Goal: Task Accomplishment & Management: Manage account settings

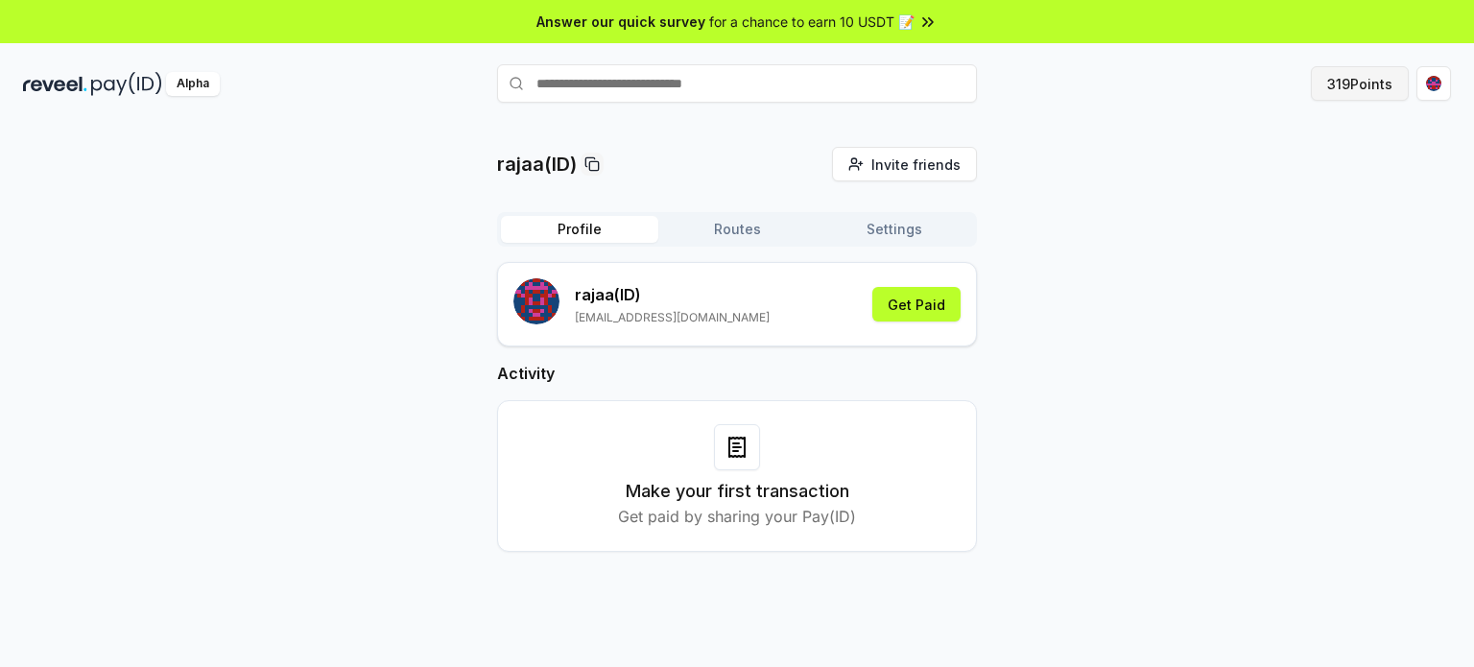
click at [1353, 75] on button "319 Points" at bounding box center [1360, 83] width 98 height 35
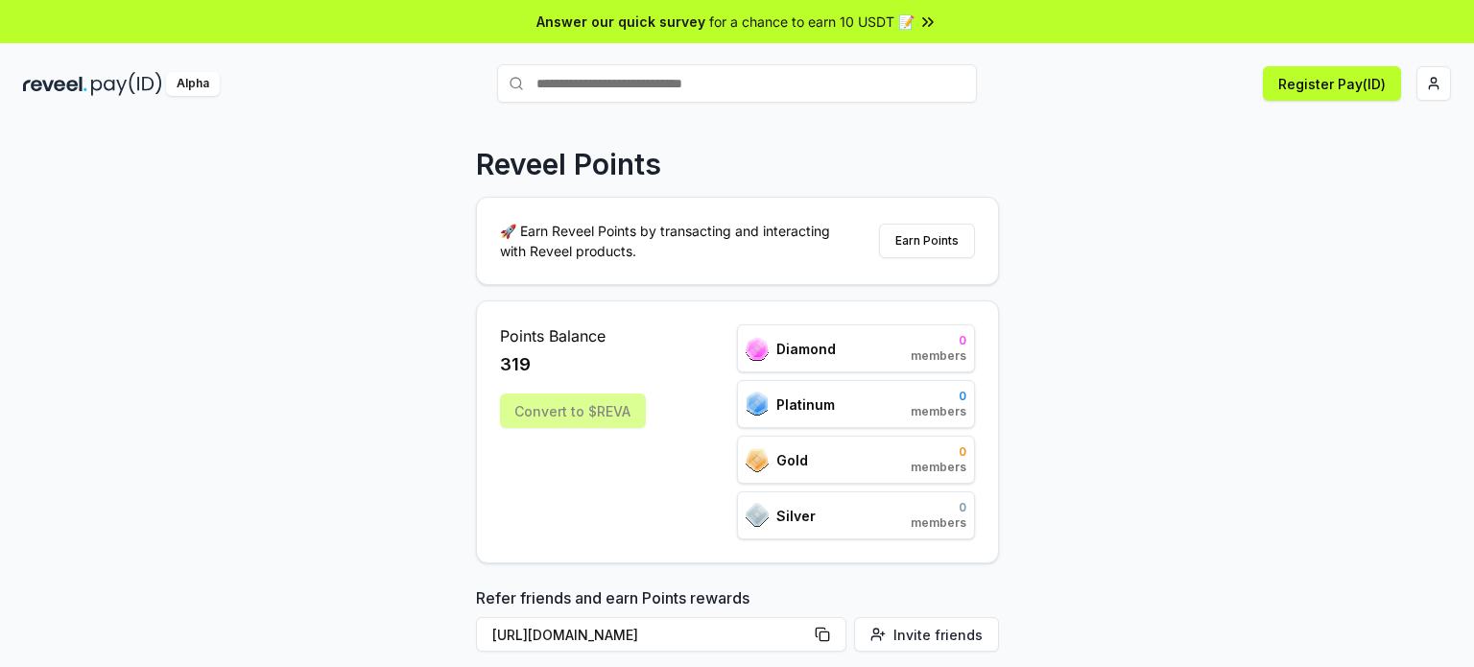
click at [540, 412] on div "Convert to $REVA" at bounding box center [573, 410] width 146 height 35
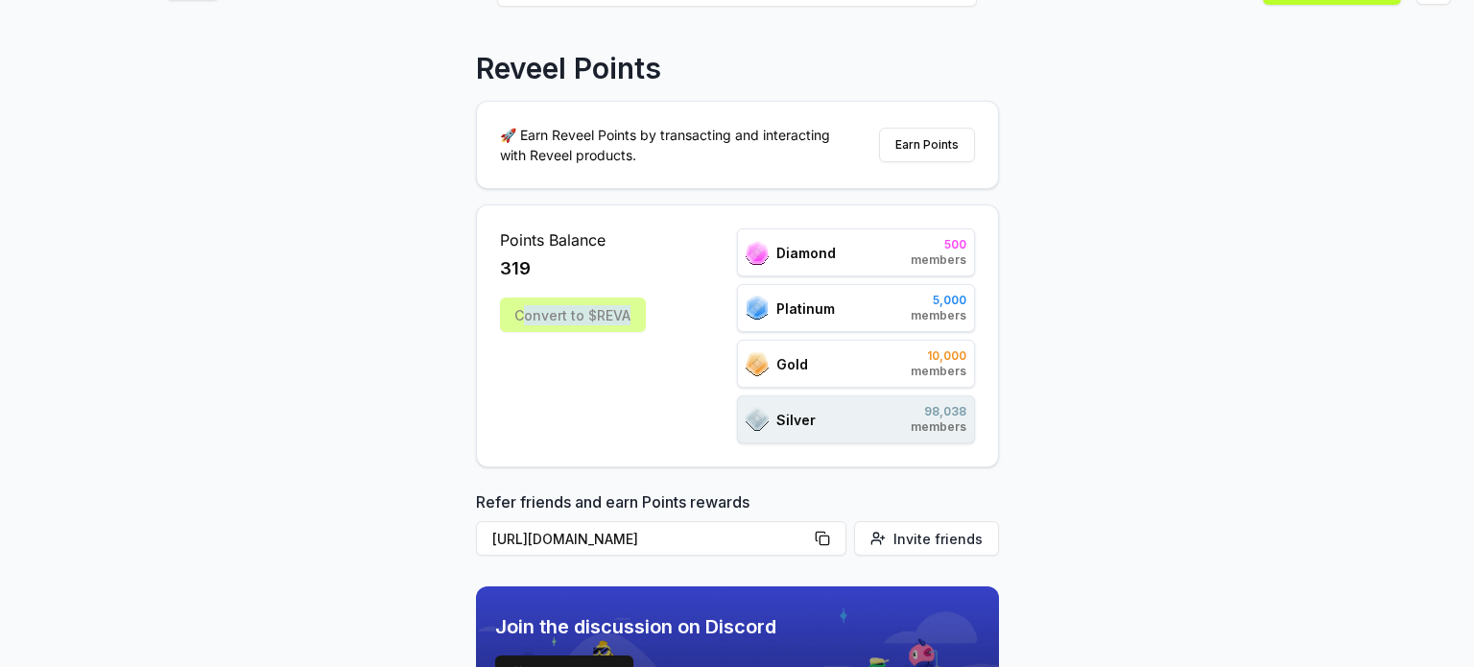
drag, startPoint x: 633, startPoint y: 321, endPoint x: 532, endPoint y: 324, distance: 100.8
click at [521, 325] on div "Convert to $REVA" at bounding box center [573, 314] width 146 height 35
click at [537, 317] on div "Convert to $REVA" at bounding box center [573, 314] width 146 height 35
click at [537, 318] on div "Convert to $REVA" at bounding box center [573, 314] width 146 height 35
click at [582, 362] on div "Points Balance 319 Convert to $REVA" at bounding box center [573, 335] width 146 height 215
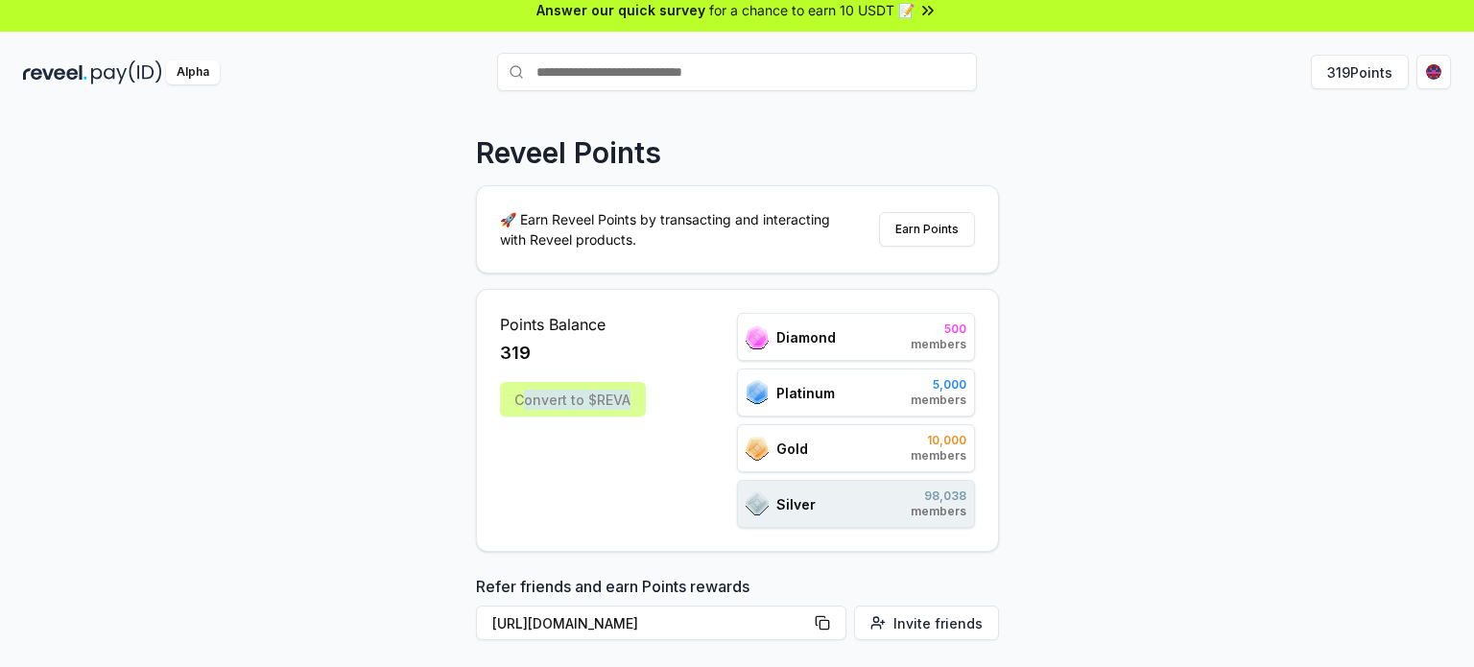
scroll to position [0, 0]
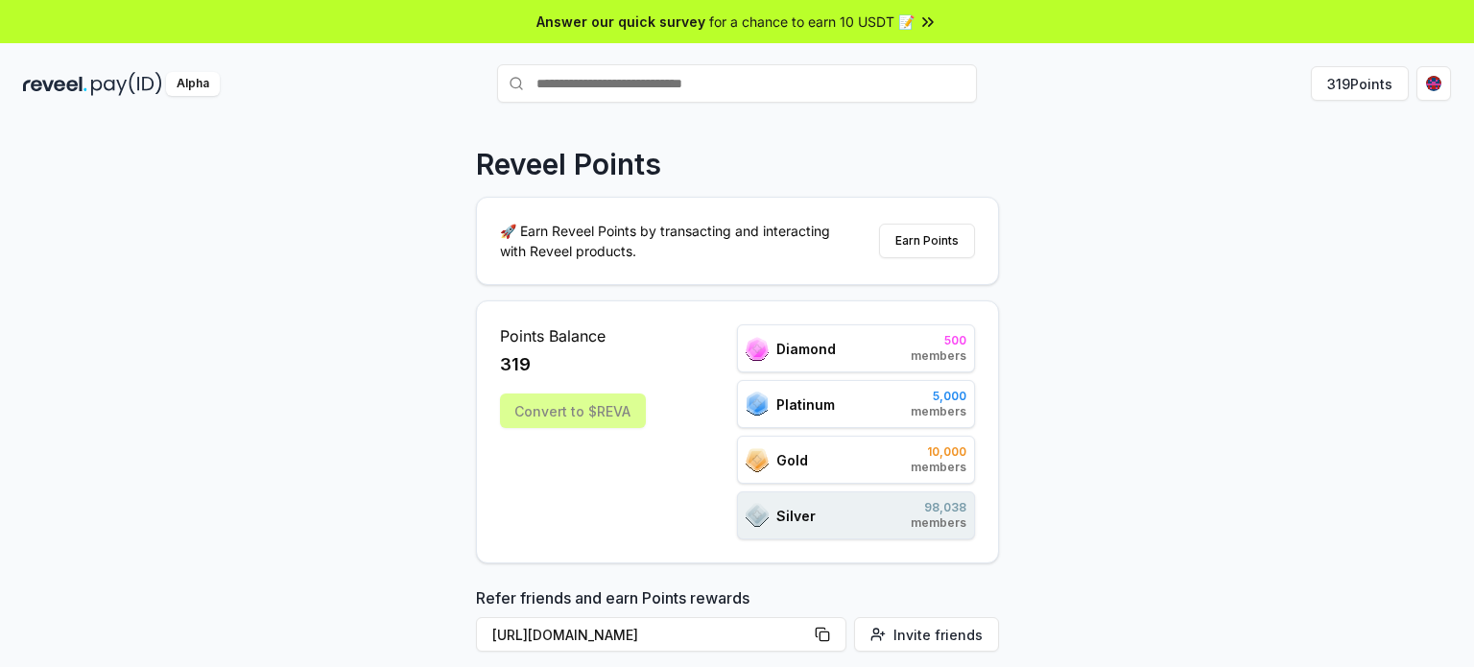
click at [1051, 295] on div "Reveel Points 🚀 Earn Reveel Points by transacting and interacting with Reveel p…" at bounding box center [737, 414] width 1474 height 613
click at [898, 222] on div "🚀 Earn Reveel Points by transacting and interacting with Reveel products. Earn …" at bounding box center [737, 241] width 521 height 86
click at [898, 241] on button "Earn Points" at bounding box center [927, 241] width 96 height 35
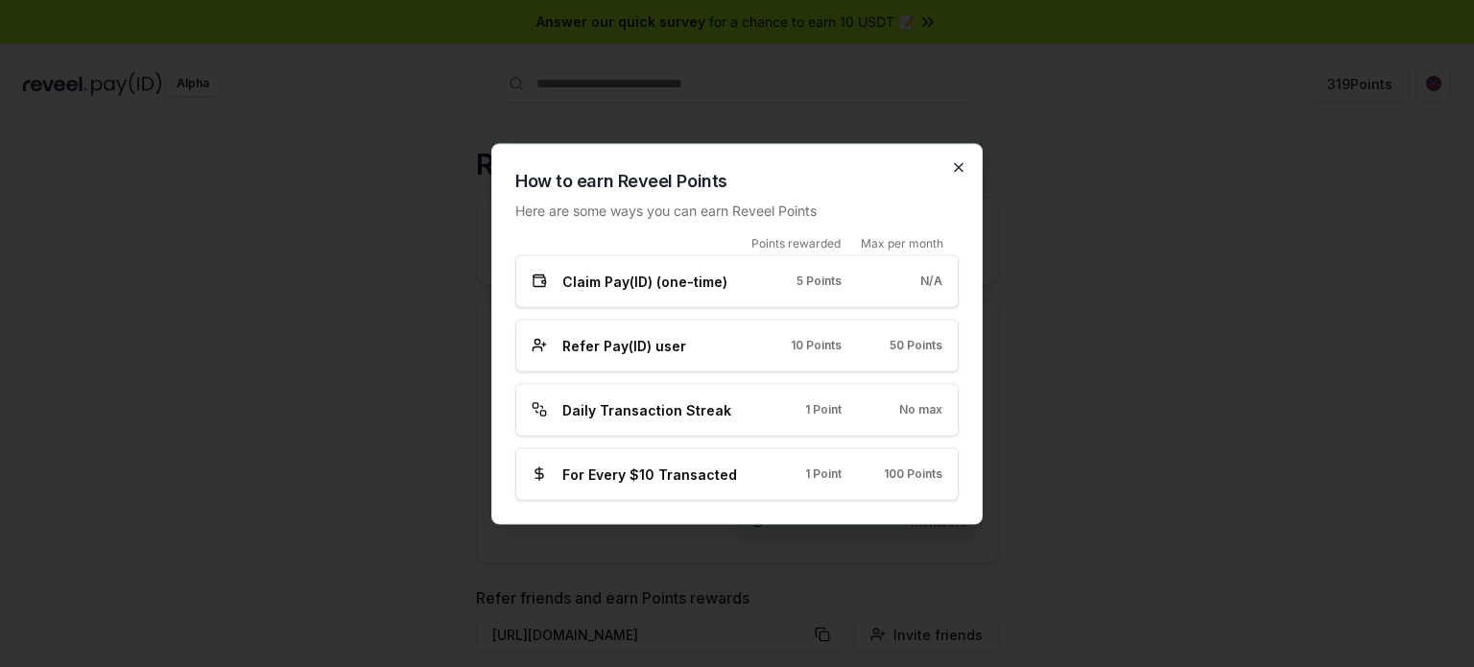
click at [959, 174] on icon "button" at bounding box center [958, 166] width 15 height 15
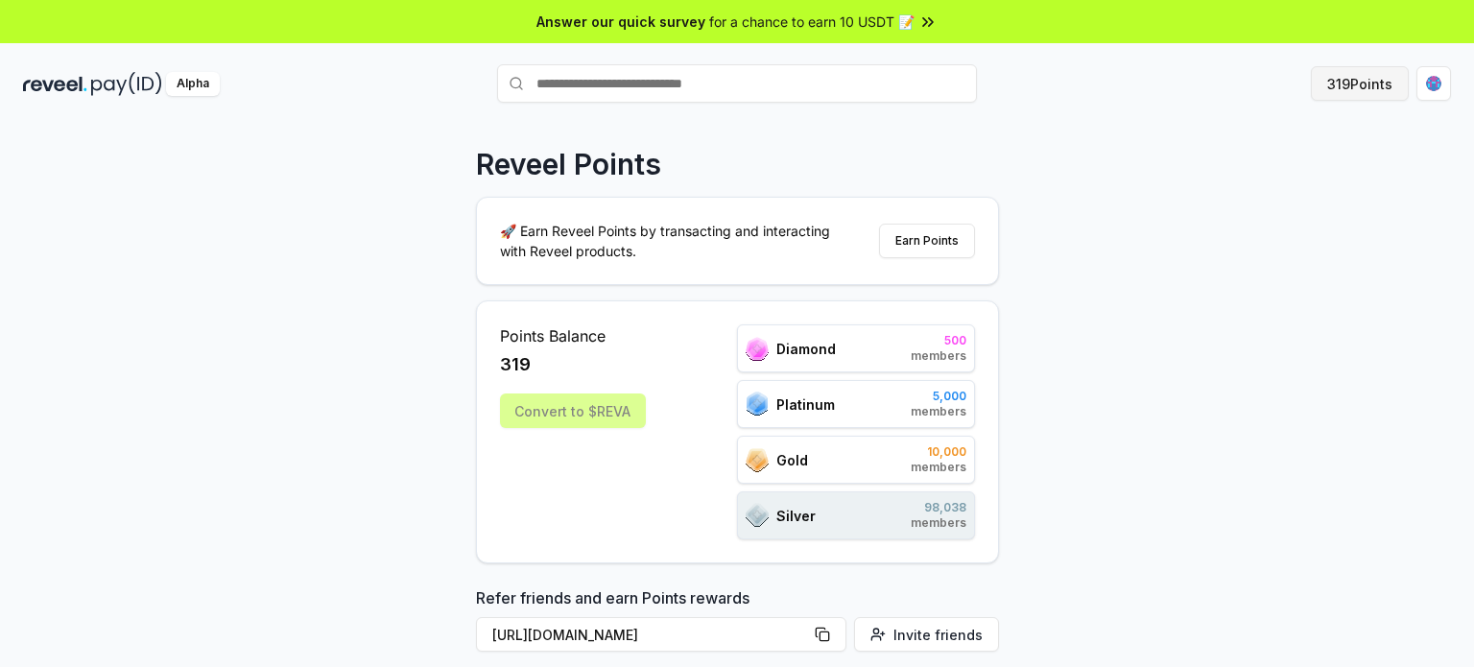
click at [1354, 85] on button "319 Points" at bounding box center [1360, 83] width 98 height 35
click at [925, 21] on icon at bounding box center [925, 21] width 4 height 8
